Goal: Check status: Check status

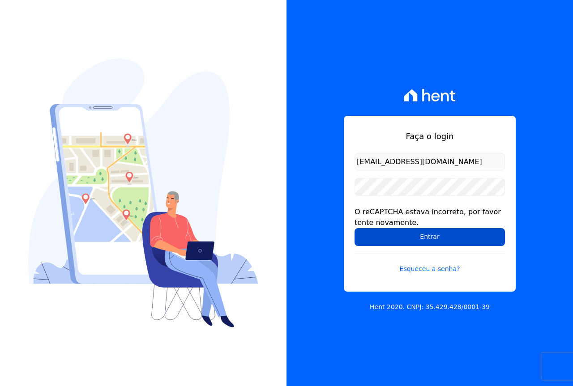
click at [427, 243] on input "Entrar" at bounding box center [429, 237] width 150 height 18
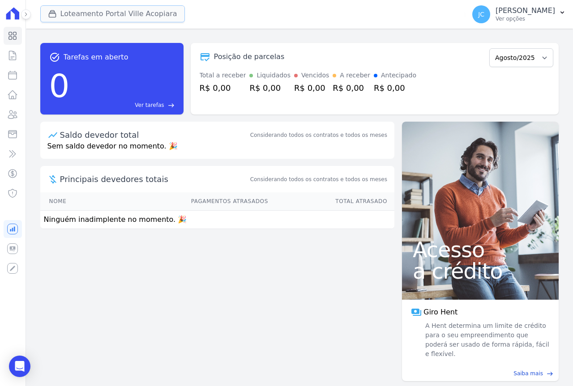
click at [76, 16] on button "Loteamento Portal Ville Acopiara" at bounding box center [112, 13] width 145 height 17
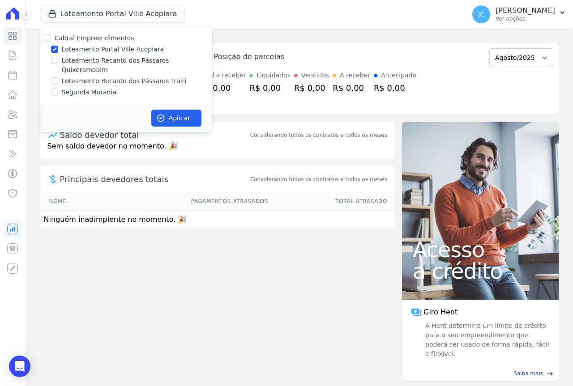
click at [77, 49] on label "Loteamento Portal Ville Acopiara" at bounding box center [113, 49] width 102 height 9
click at [58, 49] on input "Loteamento Portal Ville Acopiara" at bounding box center [54, 49] width 7 height 7
checkbox input "false"
click at [94, 77] on label "Loteamento Recanto dos Pássaros Trairi" at bounding box center [124, 81] width 125 height 9
click at [58, 77] on input "Loteamento Recanto dos Pássaros Trairi" at bounding box center [54, 80] width 7 height 7
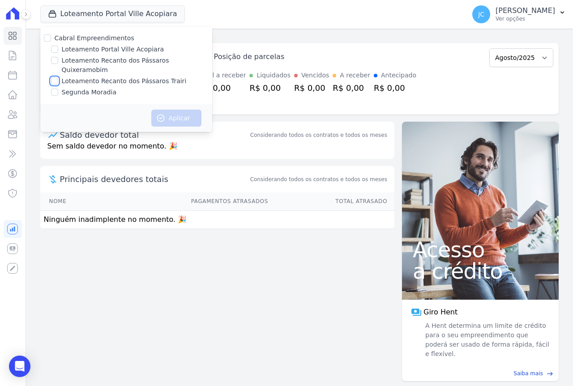
checkbox input "true"
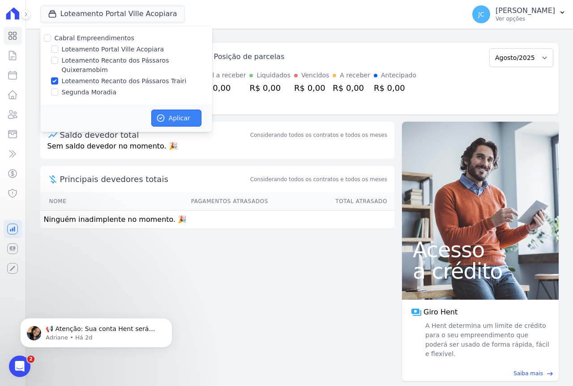
click at [170, 110] on button "Aplicar" at bounding box center [176, 118] width 50 height 17
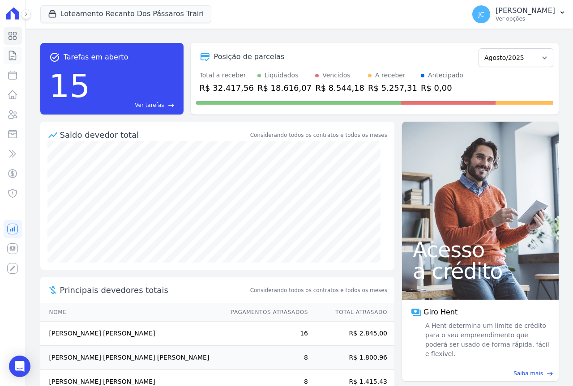
click at [17, 57] on icon at bounding box center [12, 55] width 11 height 11
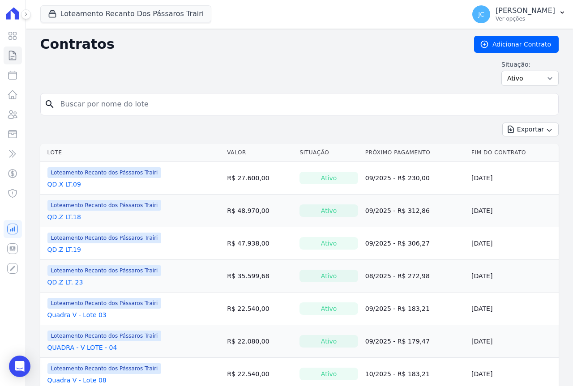
click at [72, 104] on input "search" at bounding box center [304, 104] width 499 height 18
type input "08"
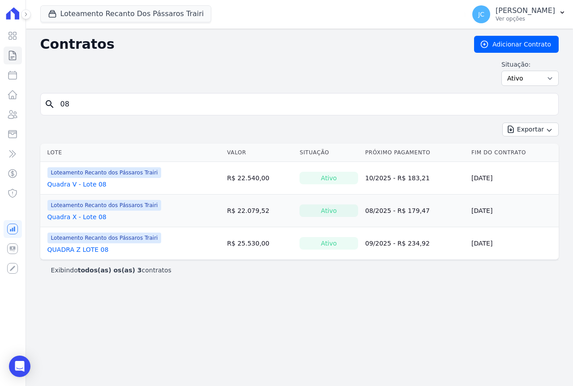
click at [82, 250] on link "QUADRA Z LOTE 08" at bounding box center [77, 249] width 61 height 9
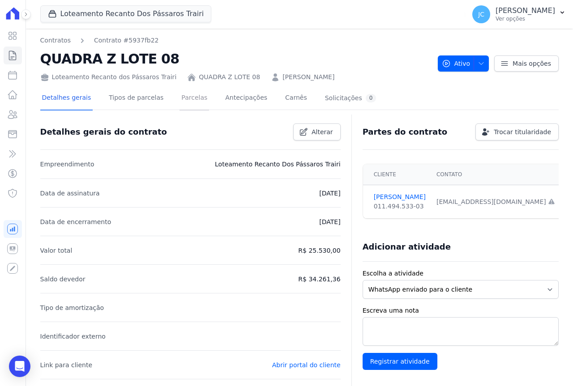
click at [182, 101] on link "Parcelas" at bounding box center [194, 99] width 30 height 24
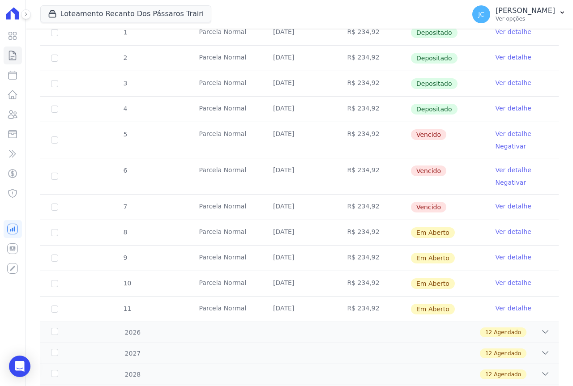
scroll to position [179, 0]
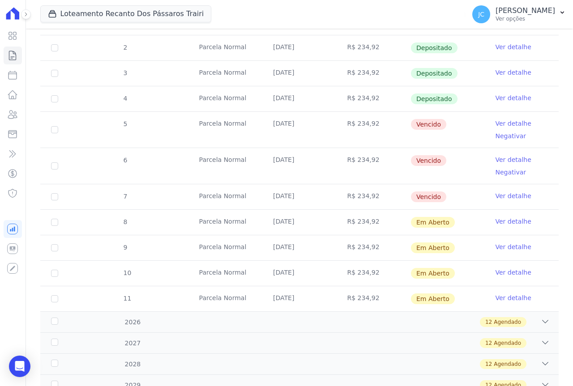
click at [498, 158] on link "Ver detalhe" at bounding box center [513, 159] width 36 height 9
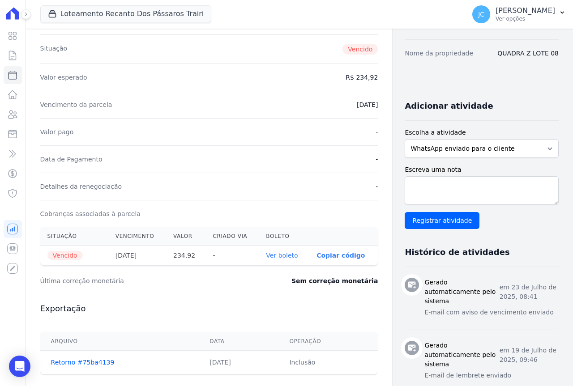
scroll to position [134, 0]
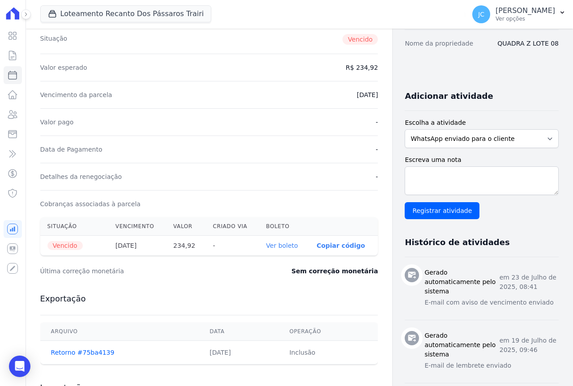
click at [270, 246] on link "Ver boleto" at bounding box center [282, 245] width 32 height 7
